Goal: Task Accomplishment & Management: Complete application form

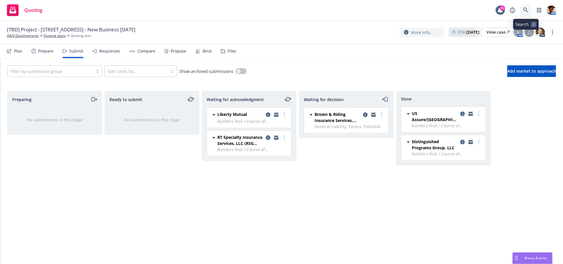
click at [527, 10] on icon at bounding box center [525, 10] width 5 height 5
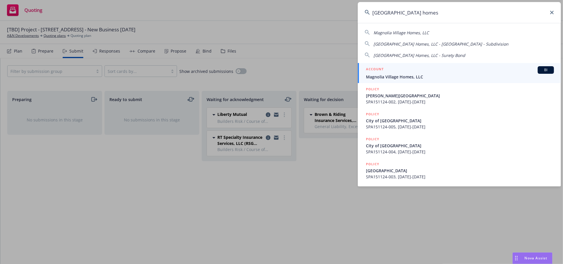
type input "magnolia village homes"
click at [393, 70] on div "ACCOUNT BI" at bounding box center [460, 70] width 188 height 8
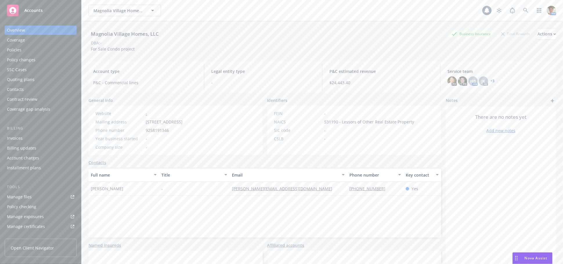
click at [17, 137] on div "Invoices" at bounding box center [15, 137] width 16 height 9
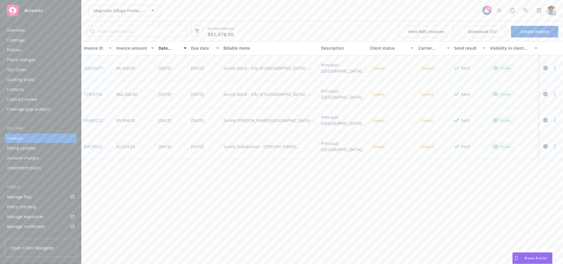
click at [528, 30] on link "Create Invoice" at bounding box center [534, 32] width 47 height 12
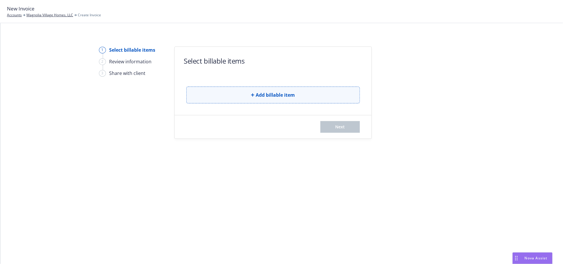
click at [253, 95] on icon "button" at bounding box center [252, 94] width 3 height 3
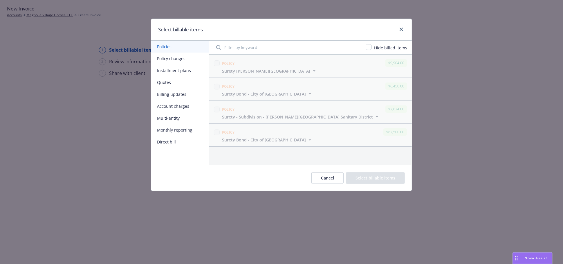
click at [180, 81] on button "Quotes" at bounding box center [180, 82] width 58 height 12
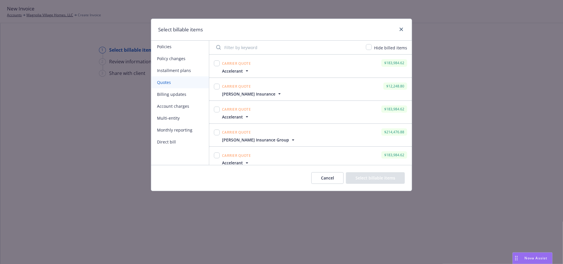
click at [325, 182] on button "Cancel" at bounding box center [327, 178] width 32 height 12
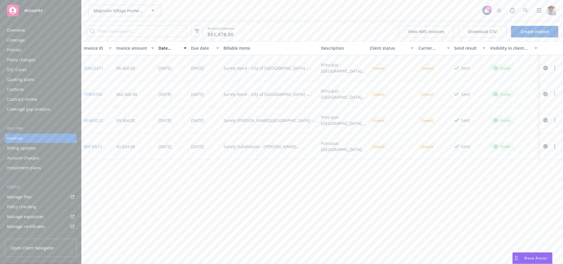
click at [34, 81] on div "Quoting plans" at bounding box center [40, 79] width 67 height 9
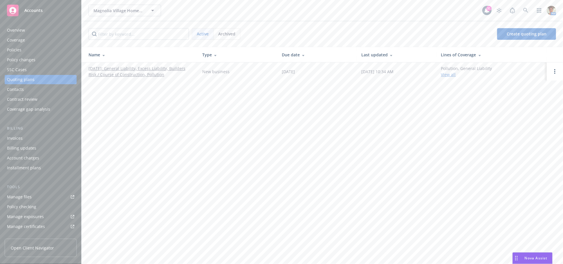
click at [124, 75] on link "[DATE]: General Liability, Excess Liability, Builders Risk / Course of Construc…" at bounding box center [140, 71] width 104 height 12
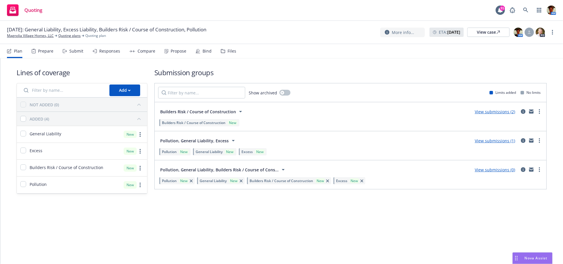
click at [108, 50] on div "Responses" at bounding box center [109, 51] width 21 height 5
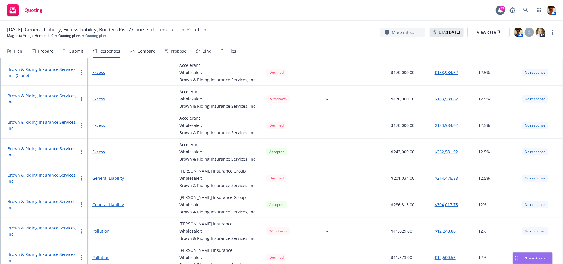
scroll to position [97, 0]
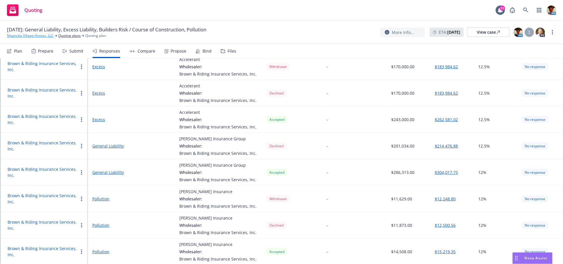
click at [39, 35] on link "Magnolia Village Homes, LLC" at bounding box center [30, 35] width 47 height 5
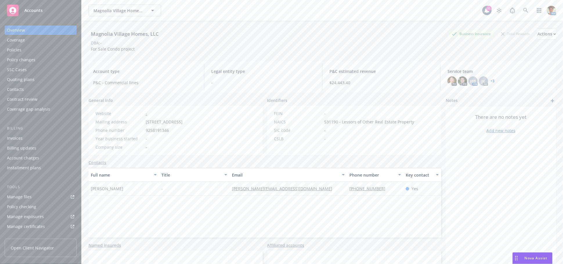
click at [23, 137] on div "Invoices" at bounding box center [40, 137] width 67 height 9
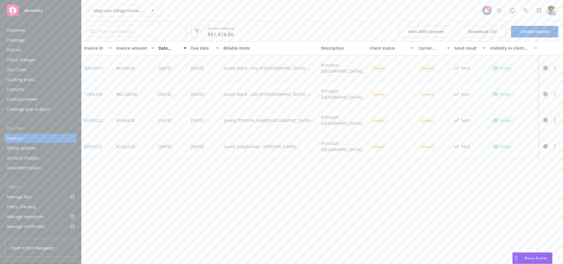
click at [544, 33] on link "Create Invoice" at bounding box center [534, 32] width 47 height 12
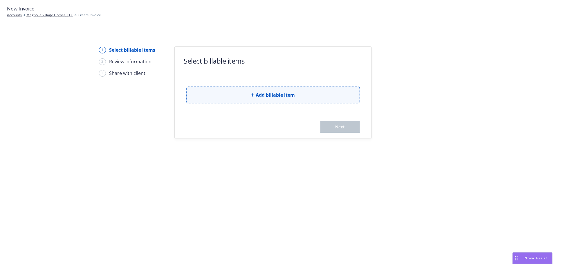
click at [258, 91] on span "Add billable item" at bounding box center [275, 94] width 39 height 7
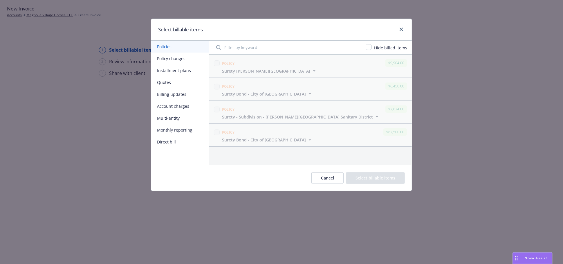
click at [165, 82] on button "Quotes" at bounding box center [180, 82] width 58 height 12
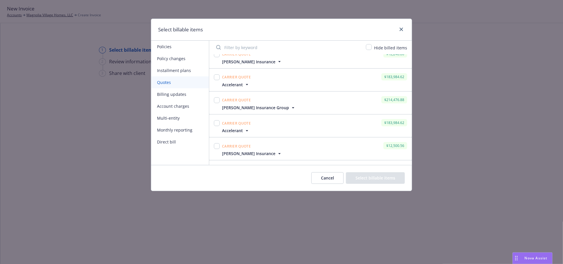
scroll to position [64, 0]
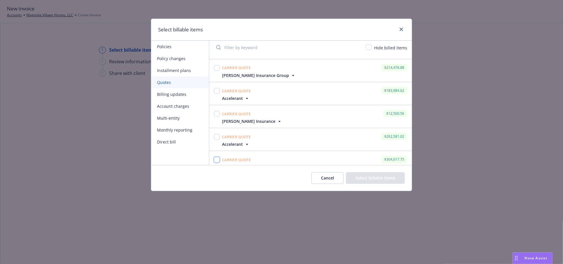
click at [216, 160] on input "checkbox" at bounding box center [217, 160] width 6 height 6
checkbox input "true"
click at [217, 136] on input "checkbox" at bounding box center [217, 137] width 6 height 6
checkbox input "true"
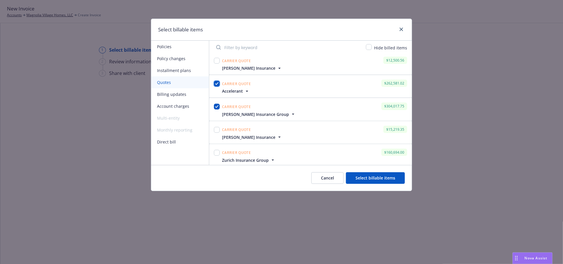
scroll to position [129, 0]
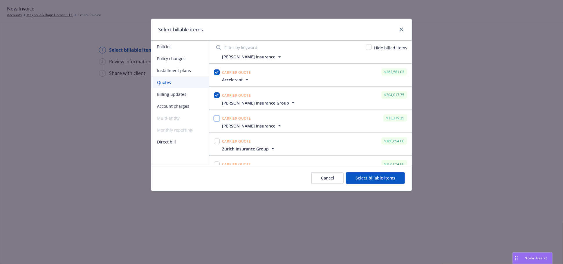
click at [219, 118] on input "checkbox" at bounding box center [217, 118] width 6 height 6
checkbox input "true"
click at [377, 178] on button "Select billable items" at bounding box center [375, 178] width 59 height 12
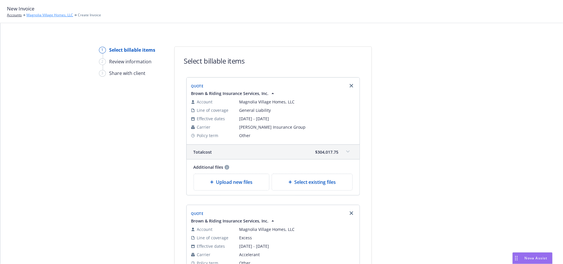
click at [38, 17] on link "Magnolia Village Homes, LLC" at bounding box center [49, 14] width 47 height 5
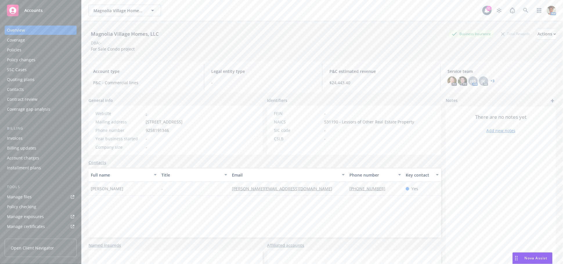
click at [18, 79] on div "Quoting plans" at bounding box center [21, 79] width 28 height 9
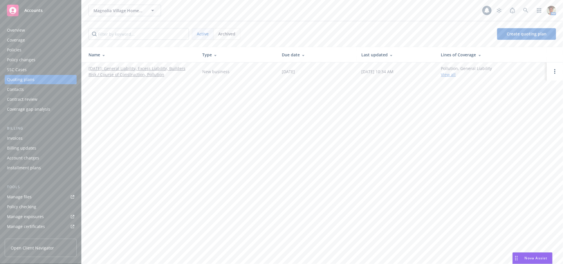
click at [110, 75] on link "[DATE]: General Liability, Excess Liability, Builders Risk / Course of Construc…" at bounding box center [140, 71] width 104 height 12
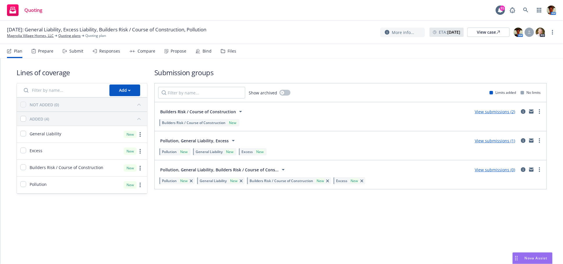
click at [101, 50] on div "Responses" at bounding box center [109, 51] width 21 height 5
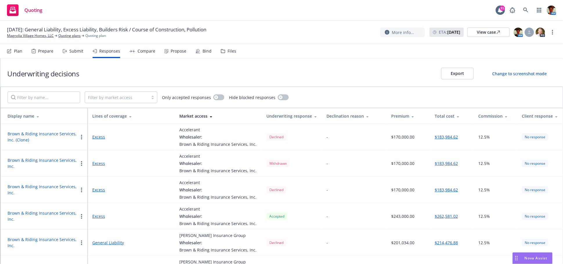
click at [70, 211] on button "Brown & Riding Insurance Services, Inc." at bounding box center [43, 216] width 70 height 12
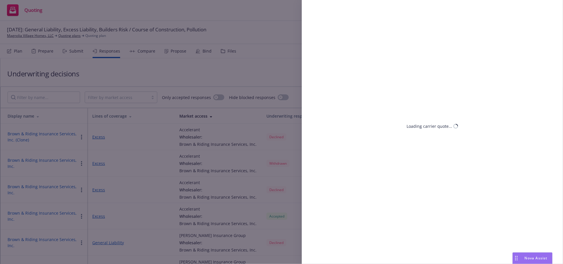
select select "CA"
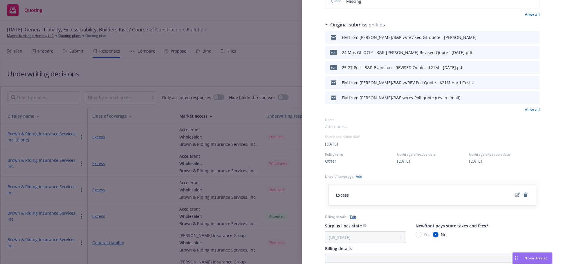
scroll to position [129, 0]
click at [403, 160] on span "09/01/2025" at bounding box center [403, 161] width 13 height 6
select select "other"
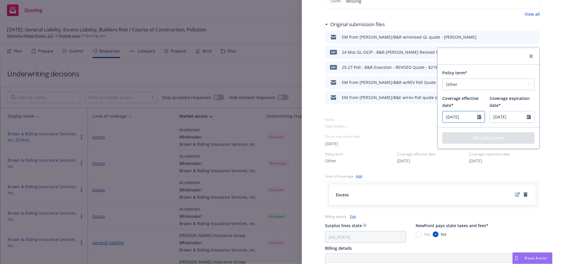
select select "9"
drag, startPoint x: 466, startPoint y: 118, endPoint x: 429, endPoint y: 125, distance: 37.2
click at [429, 124] on div "Display Name Brown & Riding Insurance Services, Inc. Carrier Accelerant Writing…" at bounding box center [432, 138] width 215 height 483
type input "10/01/2025"
select select "9"
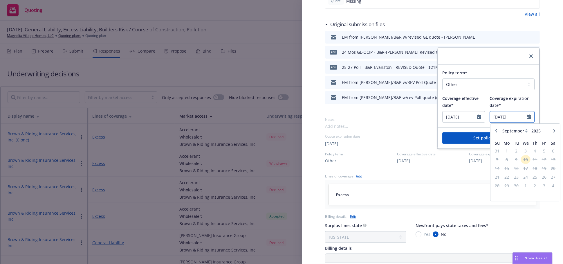
type input "10/01/2027"
click at [479, 137] on button "Set policy term" at bounding box center [488, 138] width 92 height 12
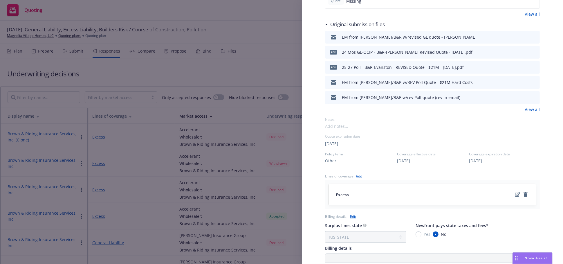
scroll to position [0, 0]
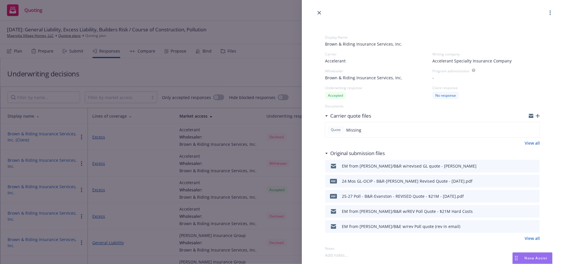
drag, startPoint x: 319, startPoint y: 14, endPoint x: 309, endPoint y: 19, distance: 11.6
click at [319, 14] on icon "close" at bounding box center [318, 12] width 3 height 3
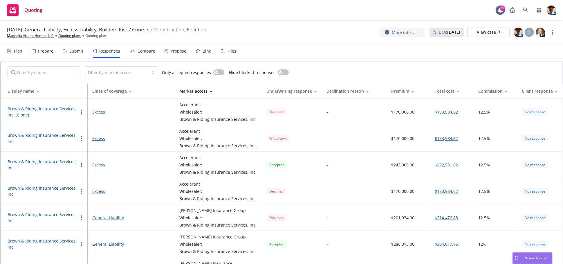
scroll to position [32, 0]
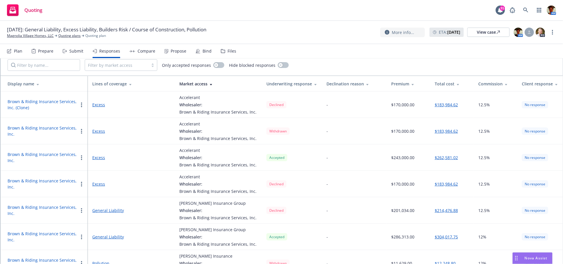
click at [64, 232] on button "Brown & Riding Insurance Services, Inc." at bounding box center [43, 236] width 70 height 12
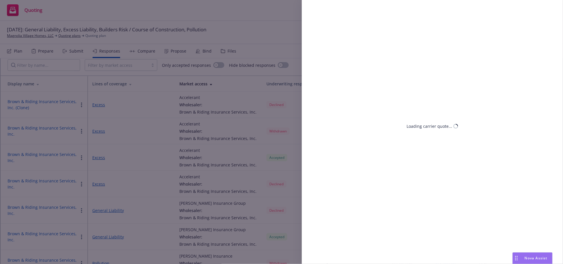
select select "CA"
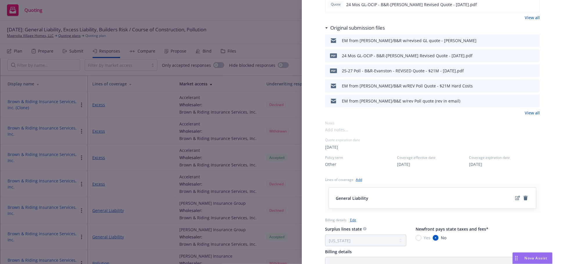
scroll to position [161, 0]
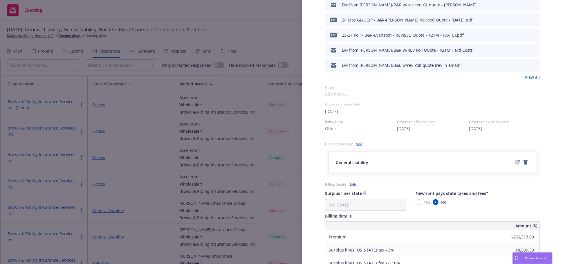
click at [410, 129] on span "09/01/2025" at bounding box center [403, 128] width 13 height 6
select select "other"
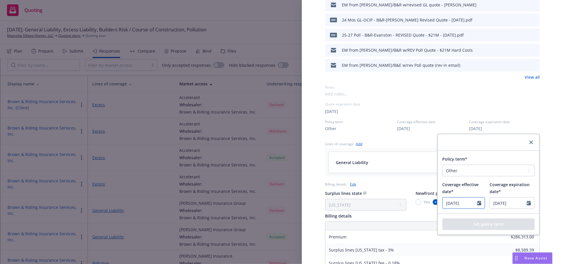
select select "9"
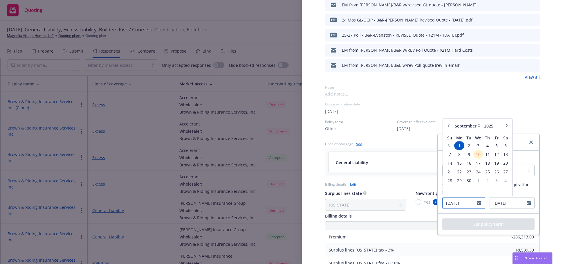
drag, startPoint x: 468, startPoint y: 202, endPoint x: 434, endPoint y: 209, distance: 35.0
click at [437, 209] on div "Policy term* Select policy term 12 Month 6 Month 4 Month 3 Month 2 Month 1 Mont…" at bounding box center [488, 182] width 102 height 63
type input "[DATE]"
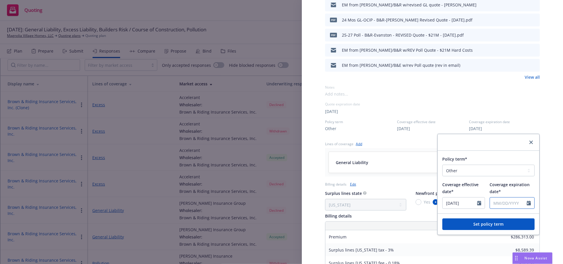
select select "9"
type input "10/01/2027"
click at [451, 219] on button "Set policy term" at bounding box center [488, 224] width 92 height 12
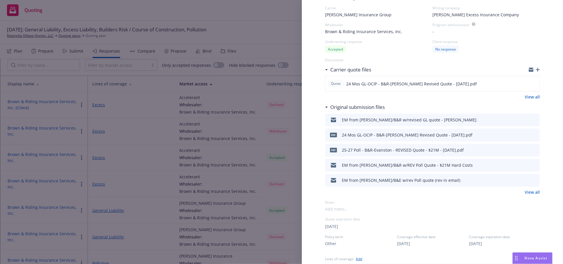
scroll to position [0, 0]
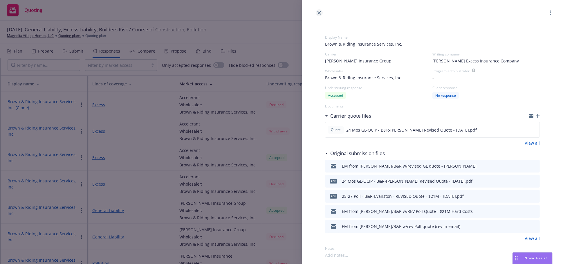
click at [318, 11] on icon "close" at bounding box center [318, 12] width 3 height 3
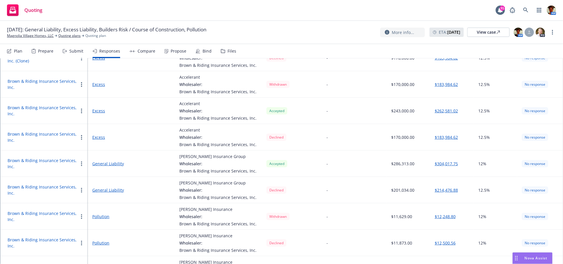
scroll to position [97, 0]
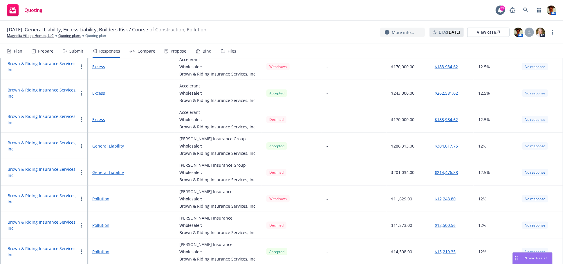
click at [66, 249] on button "Brown & Riding Insurance Services, Inc." at bounding box center [43, 251] width 70 height 12
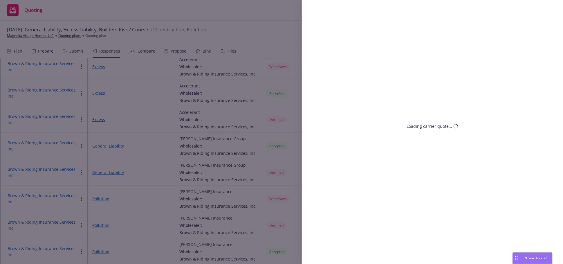
select select "CA"
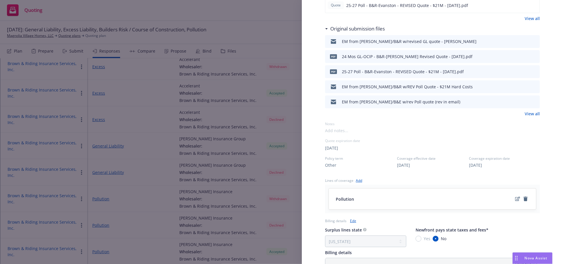
scroll to position [129, 0]
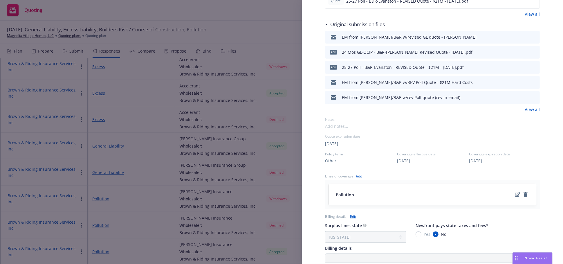
click at [410, 160] on span "08/15/2025" at bounding box center [403, 161] width 13 height 6
select select "other"
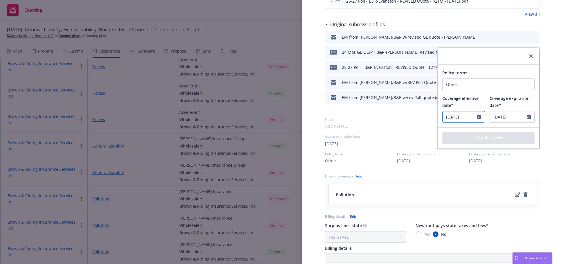
select select "8"
drag, startPoint x: 467, startPoint y: 118, endPoint x: 430, endPoint y: 122, distance: 37.1
click at [430, 122] on div "Display Name Brown & Riding Insurance Services, Inc. Carrier Markel Insurance W…" at bounding box center [432, 138] width 215 height 483
type input "[DATE]"
select select "9"
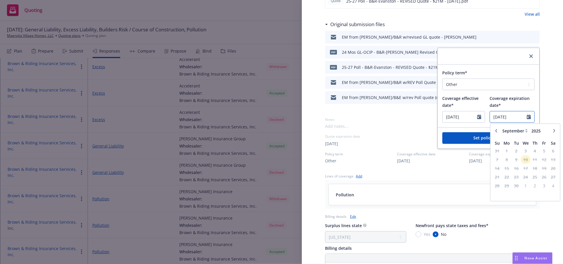
type input "10/01/2027"
click at [457, 138] on button "Set policy term" at bounding box center [488, 138] width 92 height 12
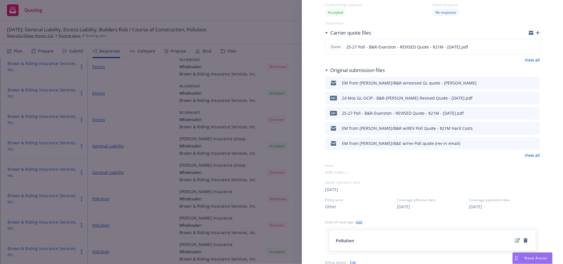
scroll to position [0, 0]
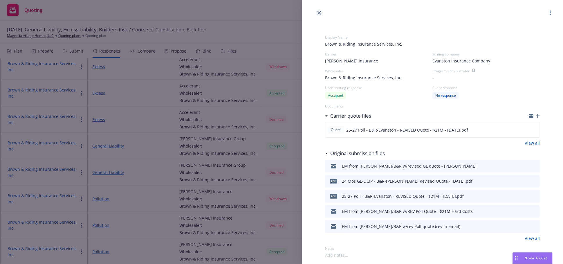
click at [320, 12] on icon "close" at bounding box center [318, 12] width 3 height 3
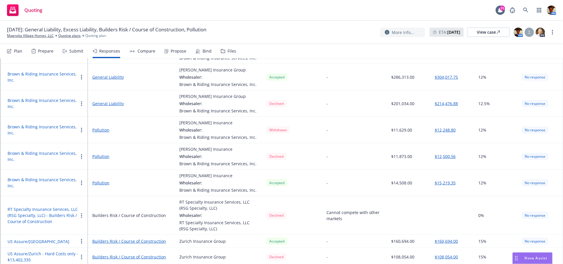
scroll to position [167, 0]
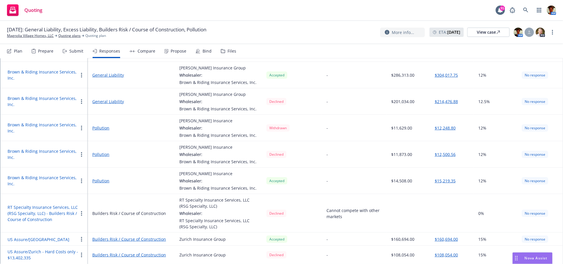
click at [37, 239] on button "US Assure/Zurich" at bounding box center [39, 239] width 62 height 6
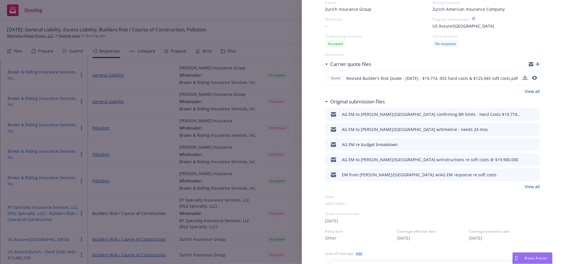
scroll to position [129, 0]
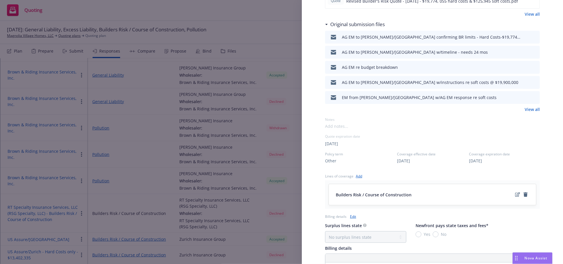
click at [407, 161] on span "09/01/2025" at bounding box center [403, 161] width 13 height 6
select select "other"
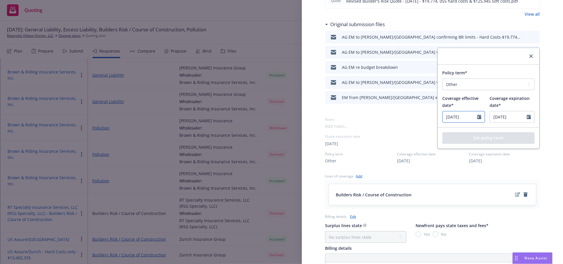
select select "9"
drag, startPoint x: 461, startPoint y: 116, endPoint x: 429, endPoint y: 123, distance: 32.3
click at [431, 123] on div "Display Name US Assure/Zurich Carrier Zurich Insurance Group Writing company Zu…" at bounding box center [432, 138] width 215 height 483
type input "[DATE]"
select select "9"
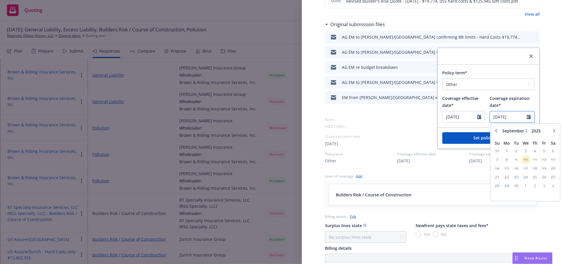
type input "10/01/2027"
click at [462, 135] on button "Set policy term" at bounding box center [488, 138] width 92 height 12
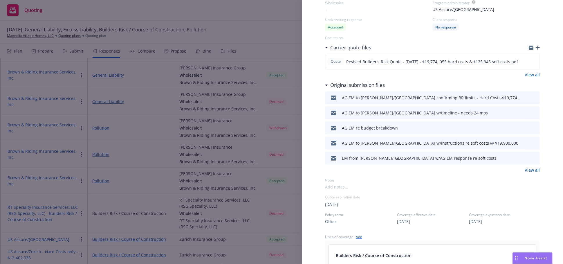
scroll to position [0, 0]
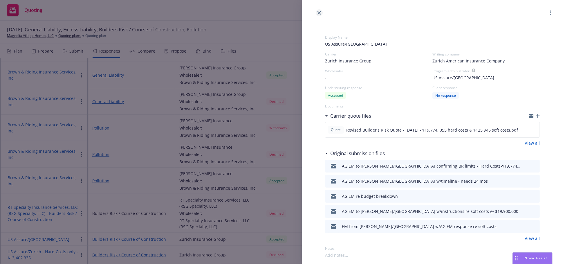
click at [316, 12] on link "close" at bounding box center [319, 12] width 7 height 7
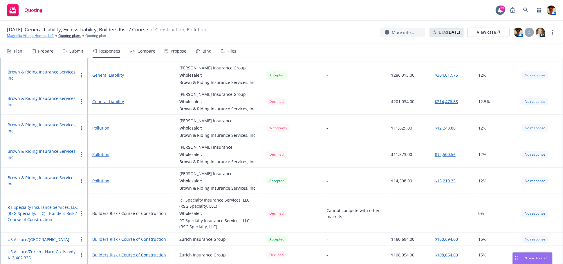
click at [41, 36] on link "Magnolia Village Homes, LLC" at bounding box center [30, 35] width 47 height 5
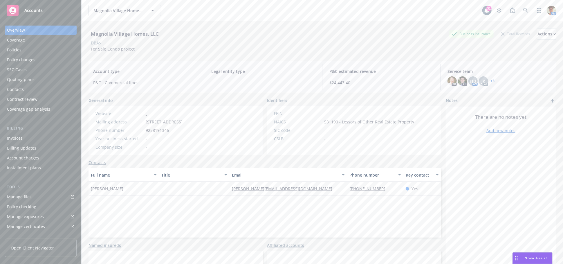
click at [22, 138] on div "Invoices" at bounding box center [40, 137] width 67 height 9
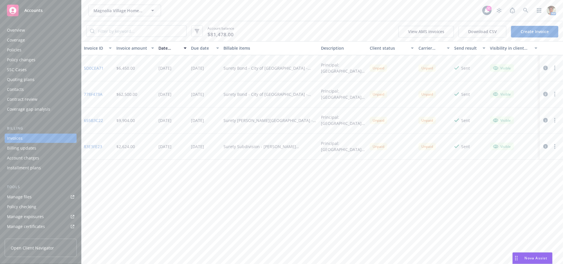
click at [536, 29] on link "Create Invoice" at bounding box center [534, 32] width 47 height 12
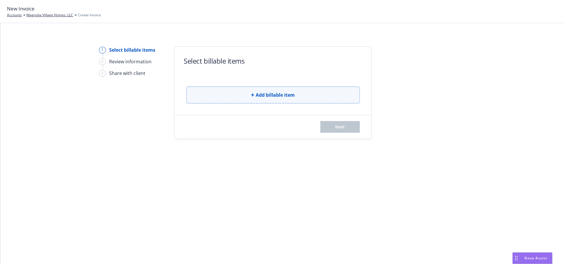
click at [259, 93] on span "Add billable item" at bounding box center [275, 94] width 39 height 7
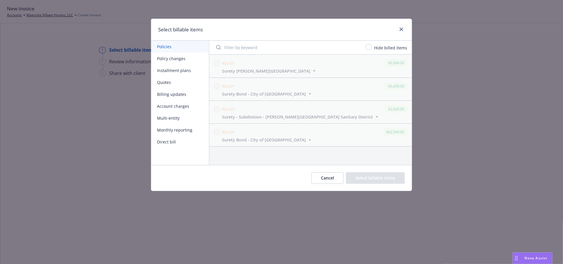
click at [173, 79] on button "Quotes" at bounding box center [180, 82] width 58 height 12
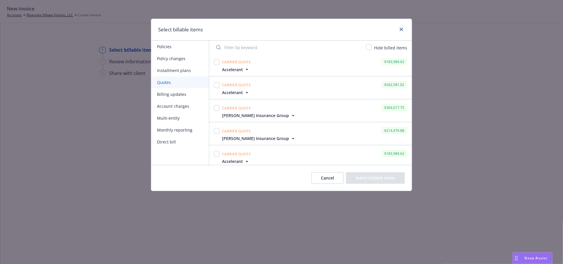
scroll to position [256, 0]
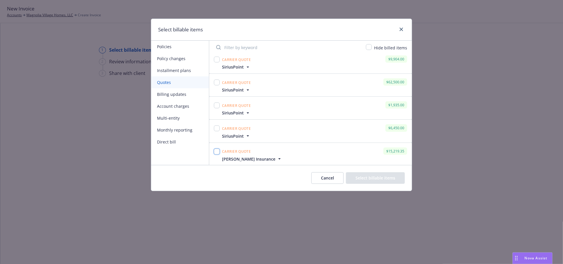
click at [217, 150] on input "checkbox" at bounding box center [217, 152] width 6 height 6
checkbox input "true"
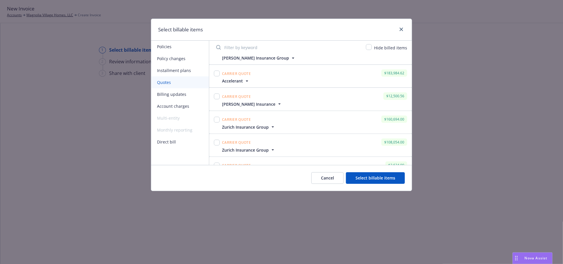
scroll to position [95, 0]
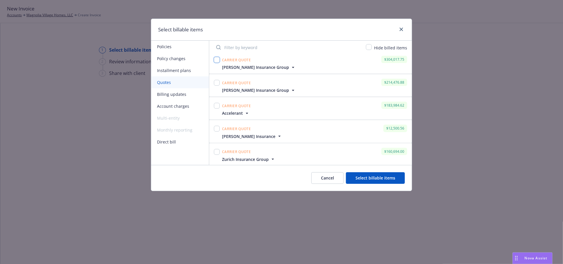
click at [217, 59] on input "checkbox" at bounding box center [217, 60] width 6 height 6
checkbox input "true"
click at [217, 82] on input "checkbox" at bounding box center [217, 83] width 6 height 6
click at [215, 82] on input "checkbox" at bounding box center [217, 83] width 6 height 6
checkbox input "false"
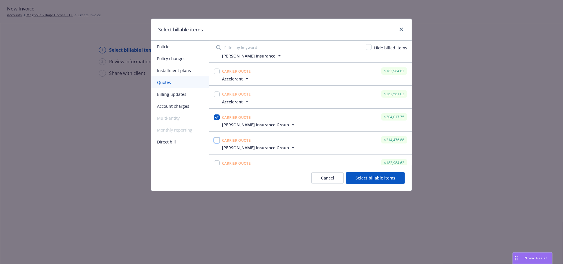
scroll to position [31, 0]
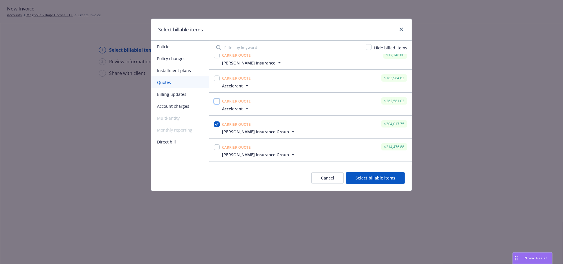
click at [216, 101] on input "checkbox" at bounding box center [217, 101] width 6 height 6
checkbox input "true"
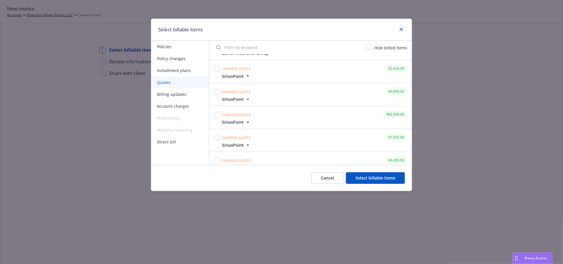
scroll to position [256, 0]
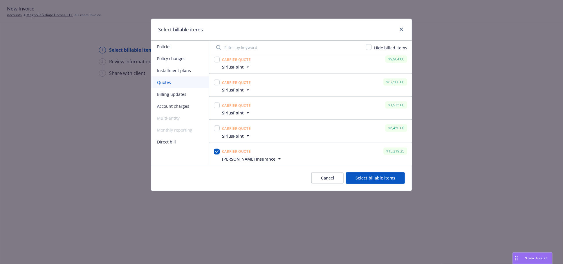
click at [382, 178] on button "Select billable items" at bounding box center [375, 178] width 59 height 12
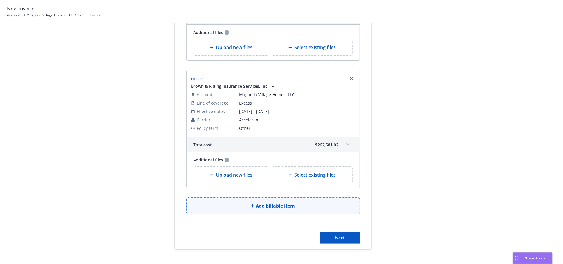
scroll to position [271, 0]
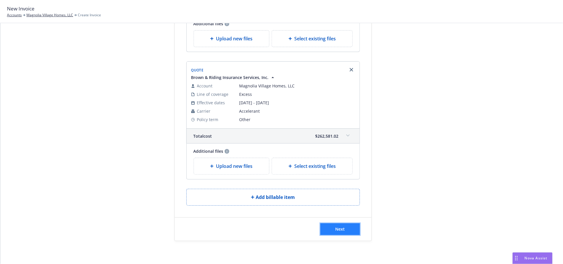
click at [337, 229] on span "Next" at bounding box center [340, 229] width 10 height 6
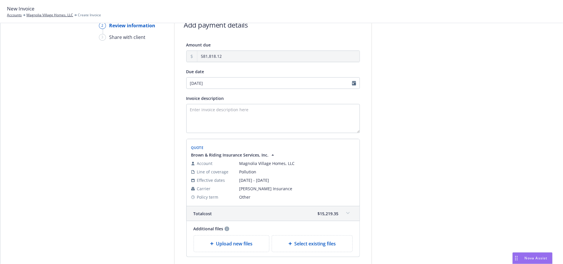
scroll to position [0, 0]
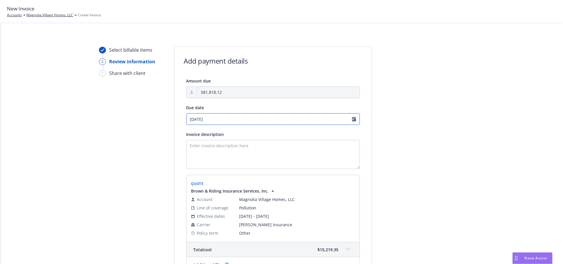
select select "October"
select select "2025"
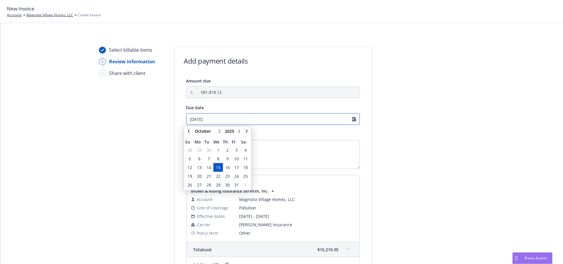
drag, startPoint x: 226, startPoint y: 119, endPoint x: 180, endPoint y: 119, distance: 45.3
type input "[DATE]"
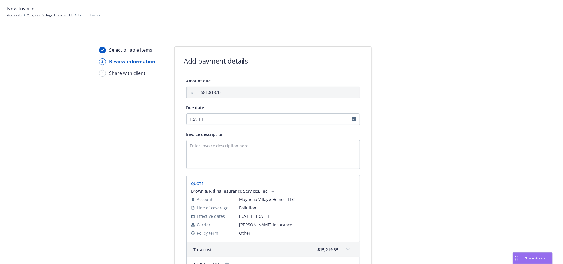
click at [216, 143] on textarea "Invoice description" at bounding box center [272, 154] width 173 height 29
type textarea "M"
type textarea "Project - [STREET_ADDRESS] Commercial General Liability, Excess Liability & Con…"
click at [320, 135] on div "Invoice description" at bounding box center [272, 134] width 173 height 7
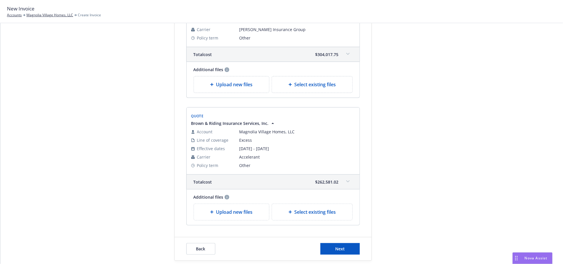
scroll to position [342, 0]
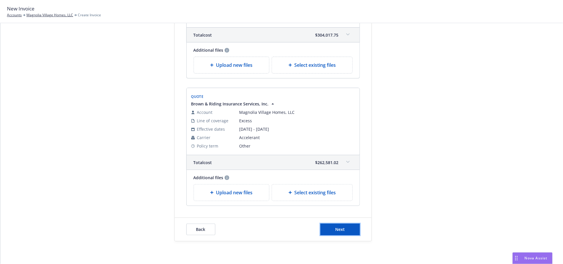
click at [341, 230] on span "Next" at bounding box center [340, 229] width 10 height 6
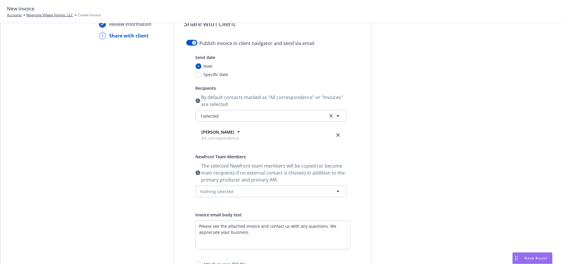
scroll to position [0, 0]
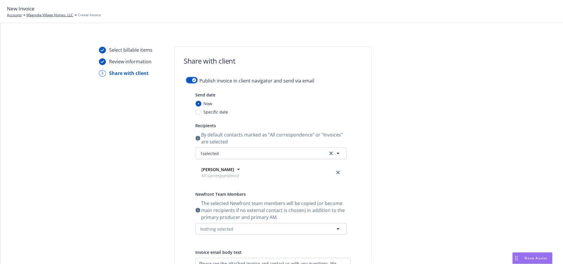
click at [193, 79] on icon "button" at bounding box center [194, 80] width 2 height 2
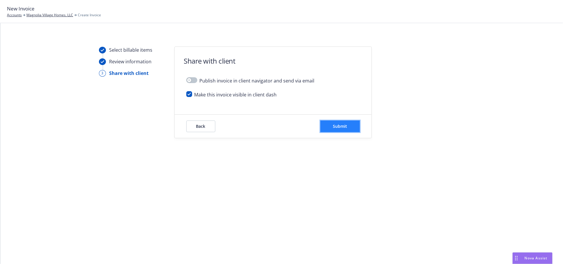
click at [340, 126] on span "Submit" at bounding box center [340, 126] width 14 height 6
